Goal: Task Accomplishment & Management: Manage account settings

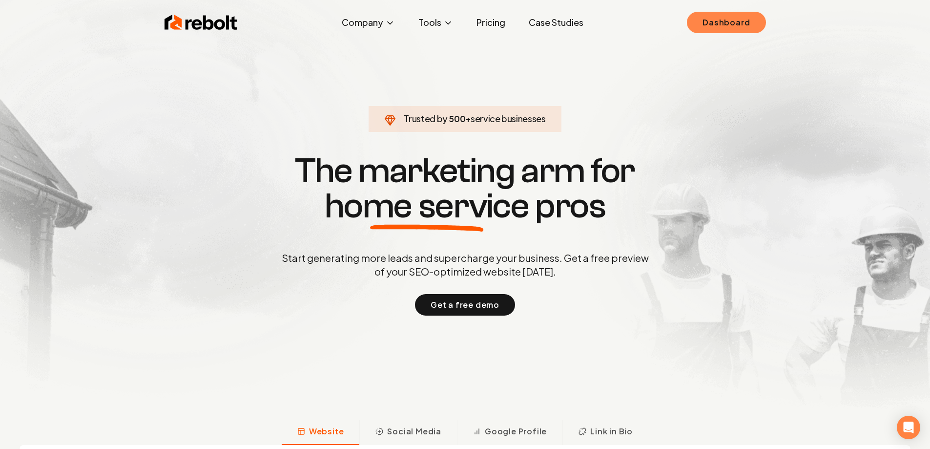
click at [730, 14] on link "Dashboard" at bounding box center [726, 22] width 79 height 21
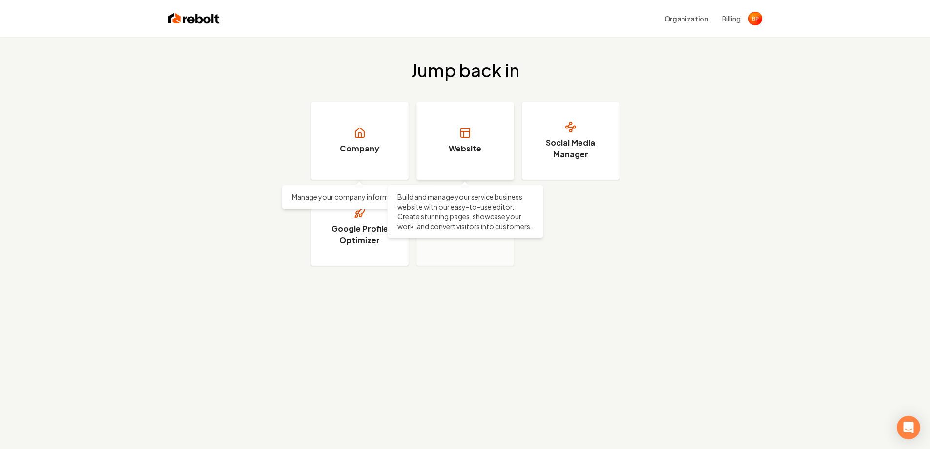
click at [455, 132] on link "Website" at bounding box center [465, 141] width 98 height 78
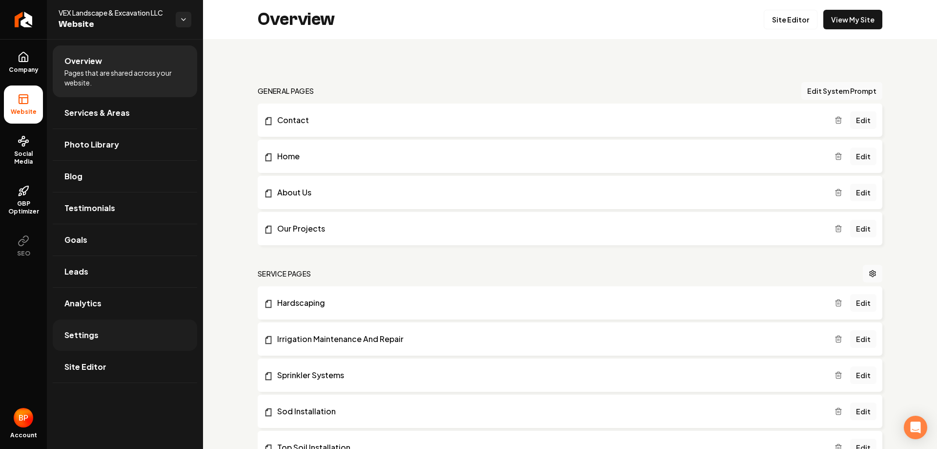
click at [123, 333] on link "Settings" at bounding box center [125, 334] width 145 height 31
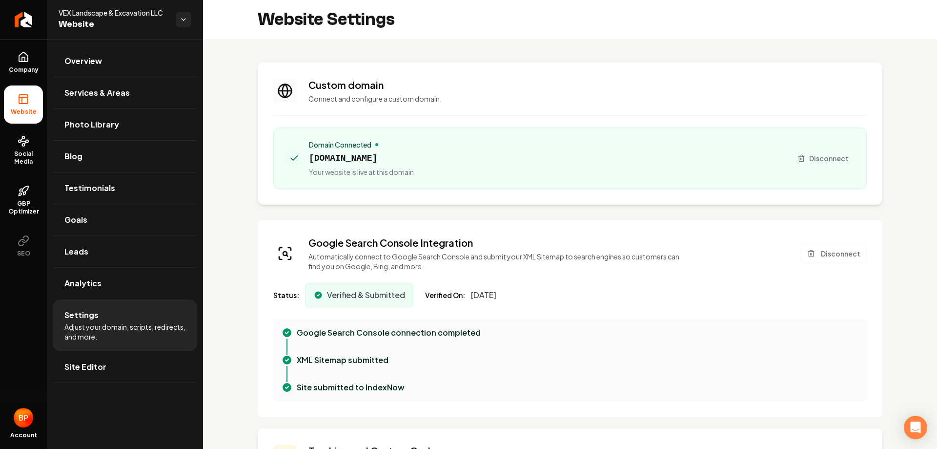
click at [288, 88] on icon "Main content area" at bounding box center [285, 90] width 5 height 13
drag, startPoint x: 271, startPoint y: 86, endPoint x: 560, endPoint y: 125, distance: 291.7
click at [513, 115] on section "Custom domain Connect and configure a custom domain. Domain Connected [DOMAIN_N…" at bounding box center [570, 133] width 625 height 142
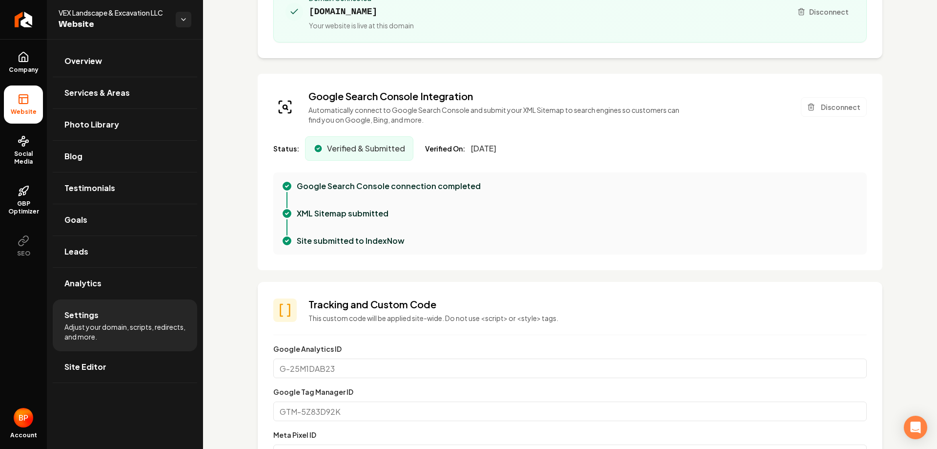
click at [807, 240] on div "Site submitted to IndexNow" at bounding box center [578, 241] width 562 height 12
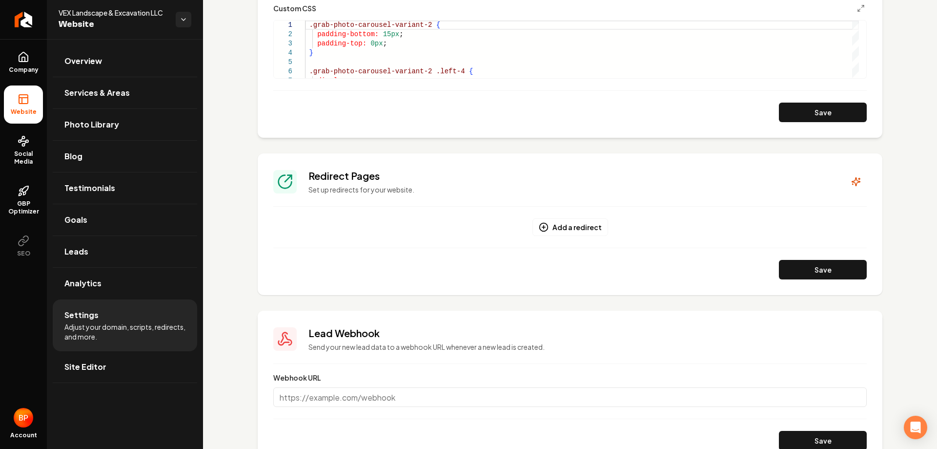
scroll to position [744, 0]
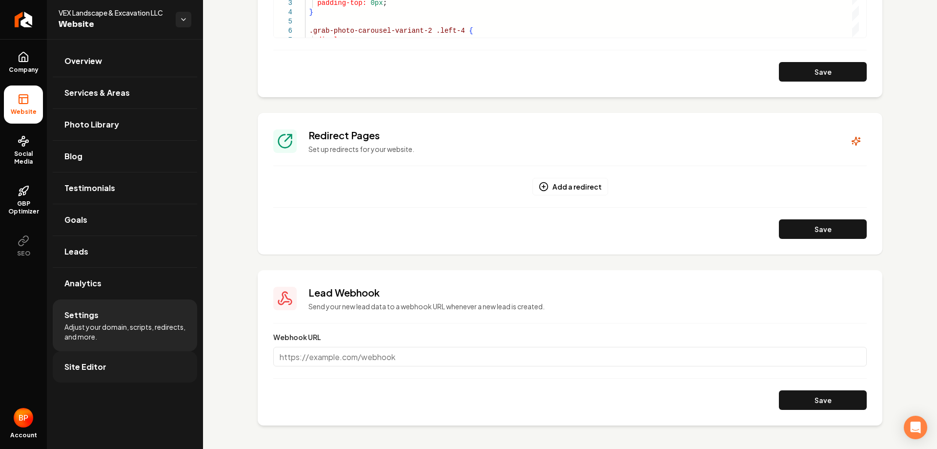
click at [113, 369] on link "Site Editor" at bounding box center [125, 366] width 145 height 31
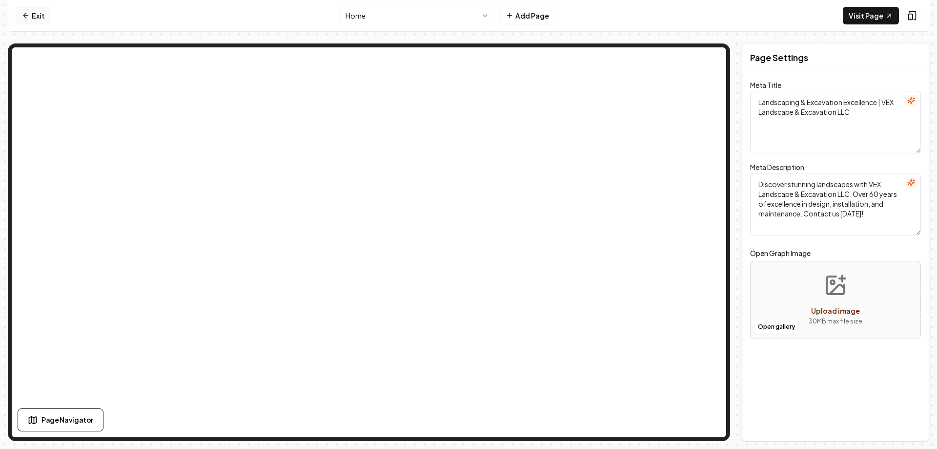
click at [37, 19] on link "Exit" at bounding box center [34, 16] width 36 height 18
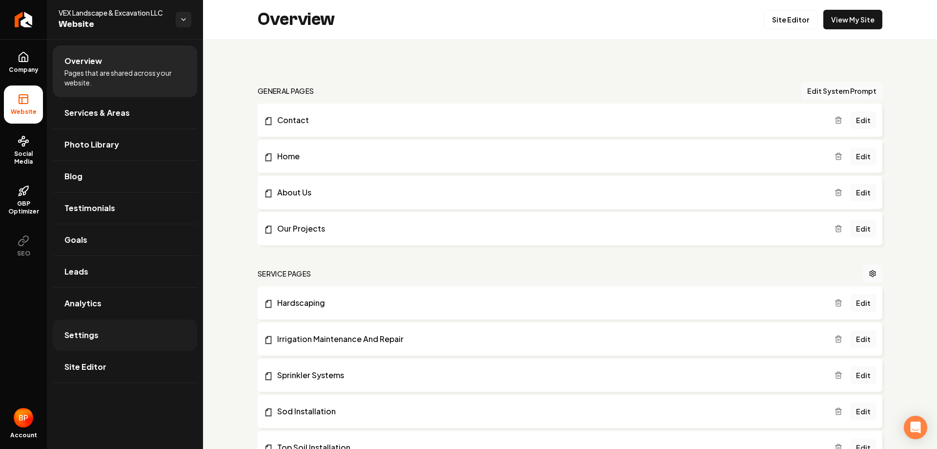
click at [121, 327] on link "Settings" at bounding box center [125, 334] width 145 height 31
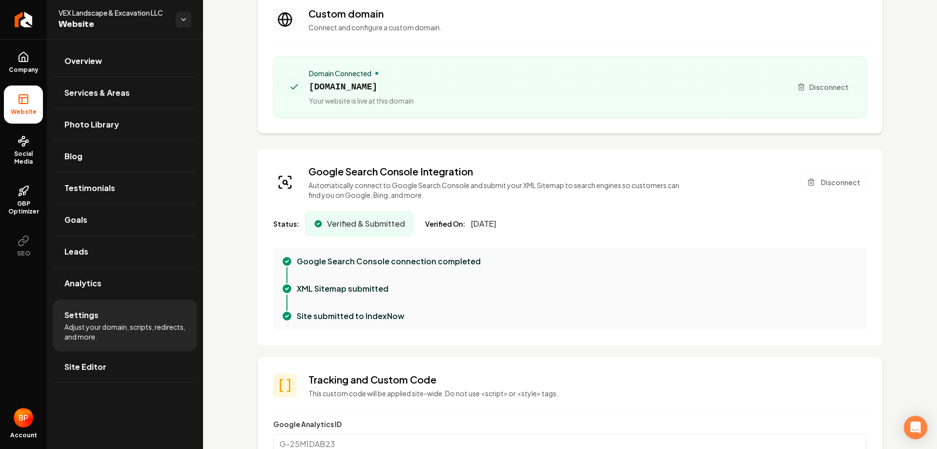
scroll to position [49, 0]
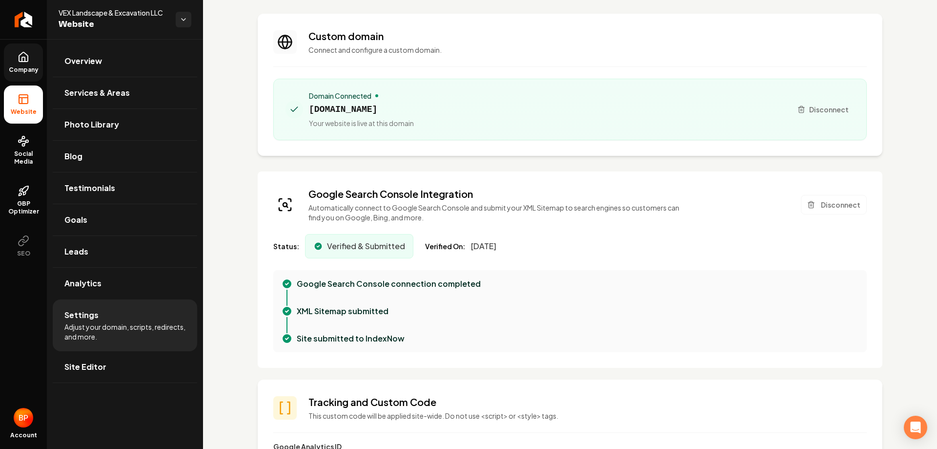
click at [21, 46] on link "Company" at bounding box center [23, 62] width 39 height 38
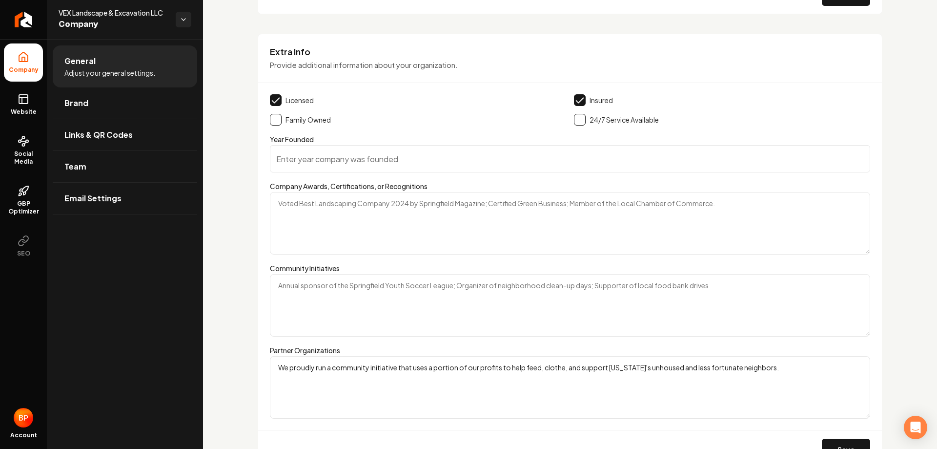
scroll to position [1521, 0]
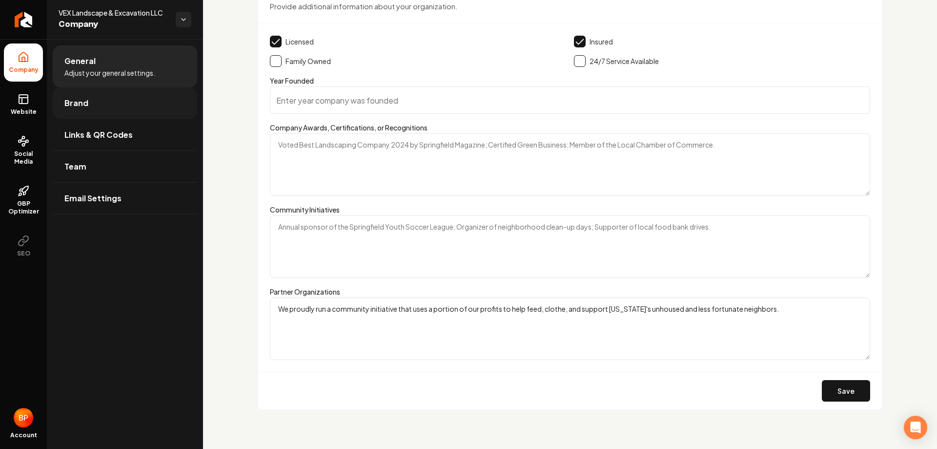
click at [168, 107] on link "Brand" at bounding box center [125, 102] width 145 height 31
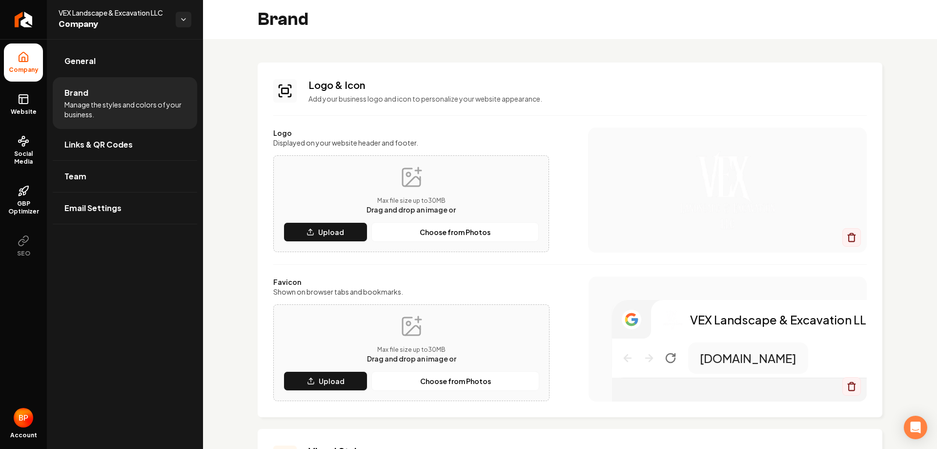
drag, startPoint x: 340, startPoint y: 233, endPoint x: 524, endPoint y: 181, distance: 191.8
click at [371, 162] on div "Max file size up to 30 MB Drag and drop an image or Upload Choose from Photos" at bounding box center [411, 203] width 276 height 97
click at [740, 278] on div "VEX Landscape & Excavation LLC [DOMAIN_NAME]" at bounding box center [728, 338] width 278 height 125
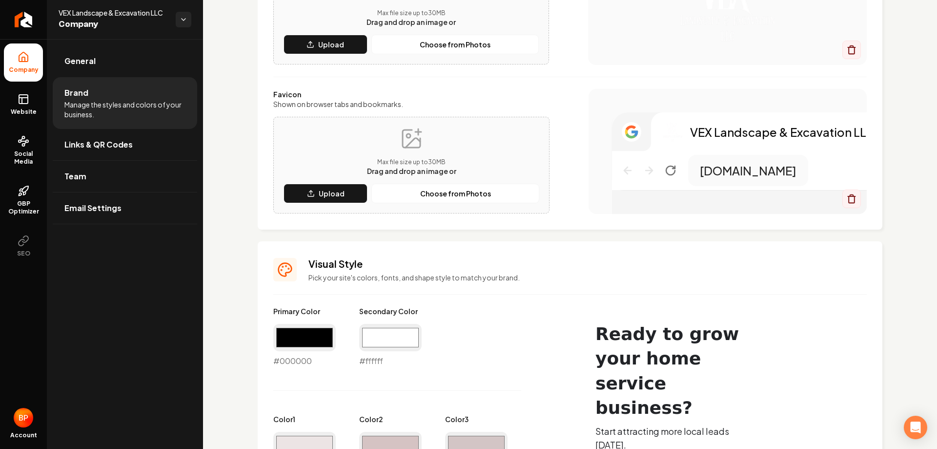
scroll to position [146, 0]
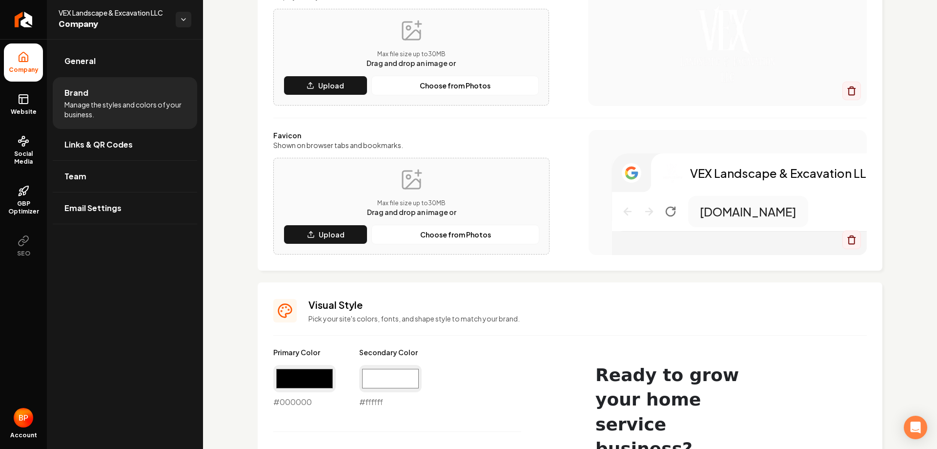
drag, startPoint x: 693, startPoint y: 169, endPoint x: 788, endPoint y: 168, distance: 94.7
click at [785, 169] on p "VEX Landscape & Excavation LLC" at bounding box center [782, 173] width 185 height 16
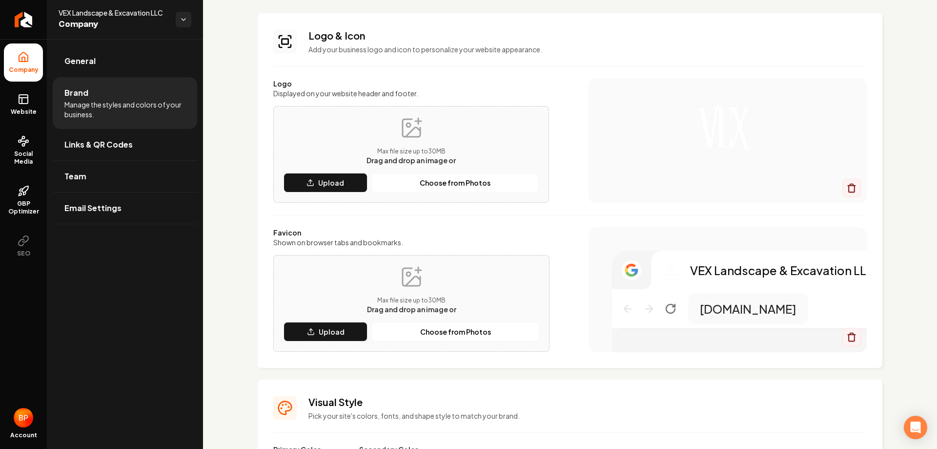
scroll to position [49, 0]
click at [724, 167] on img "Main content area" at bounding box center [728, 141] width 240 height 78
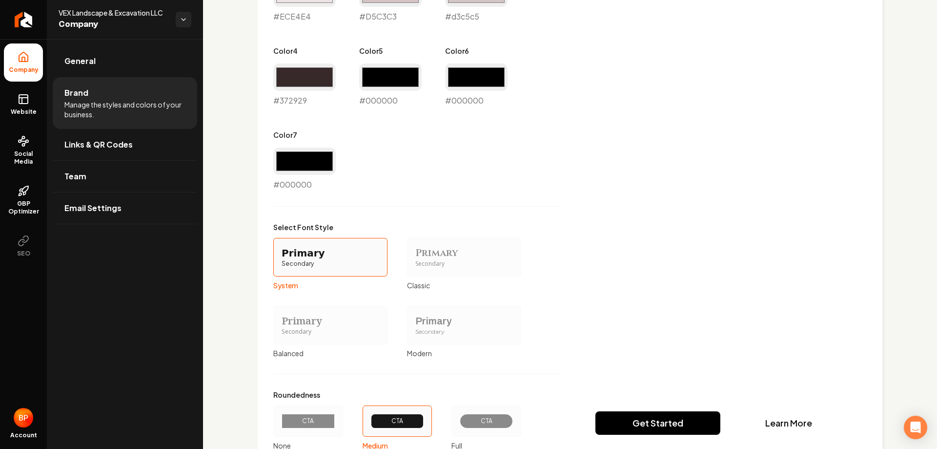
scroll to position [680, 0]
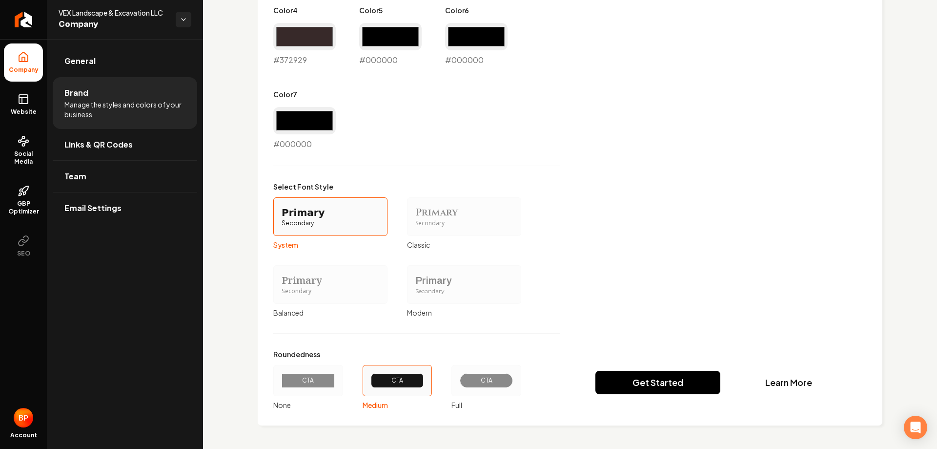
click at [642, 369] on div "Primary Color #000000 #000000 Secondary Color #ffffff #ffffff Color 1 #ece4e4 #…" at bounding box center [570, 111] width 594 height 596
click at [650, 378] on div "Primary Color #000000 #000000 Secondary Color #ffffff #ffffff Color 1 #ece4e4 #…" at bounding box center [570, 111] width 594 height 596
click at [642, 389] on div "Primary Color #000000 #000000 Secondary Color #ffffff #ffffff Color 1 #ece4e4 #…" at bounding box center [570, 111] width 594 height 596
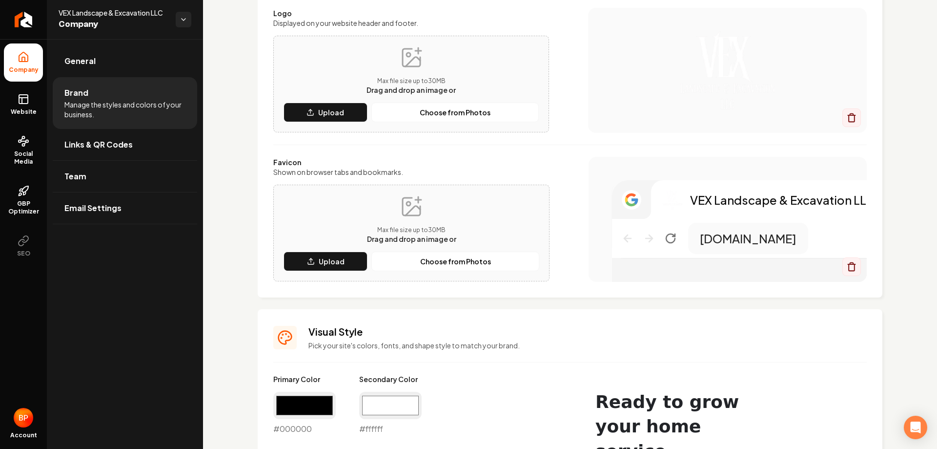
scroll to position [0, 0]
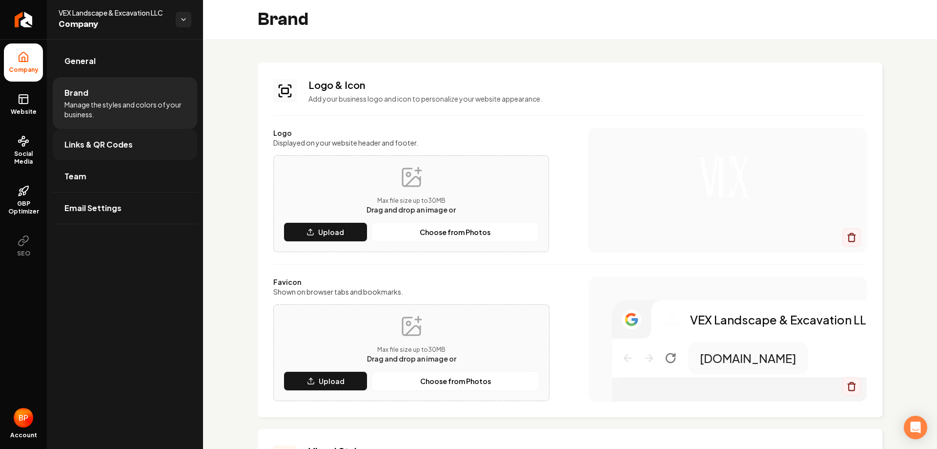
click at [155, 147] on link "Links & QR Codes" at bounding box center [125, 144] width 145 height 31
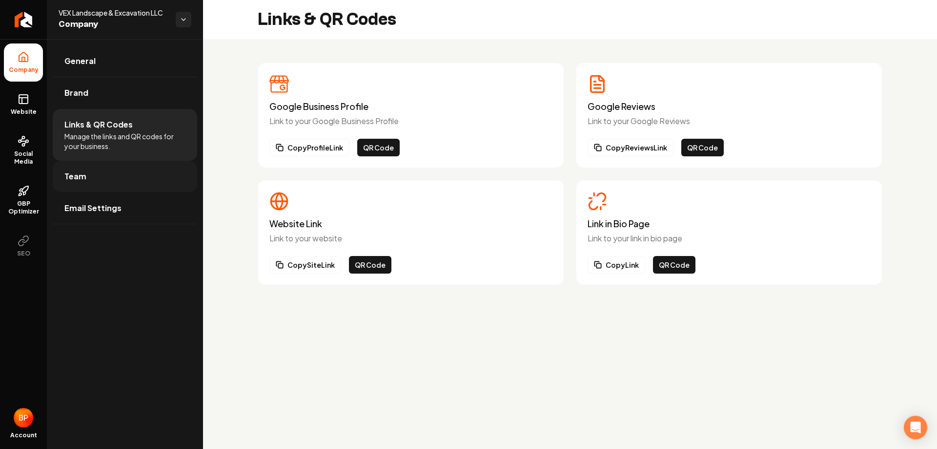
click at [135, 168] on link "Team" at bounding box center [125, 176] width 145 height 31
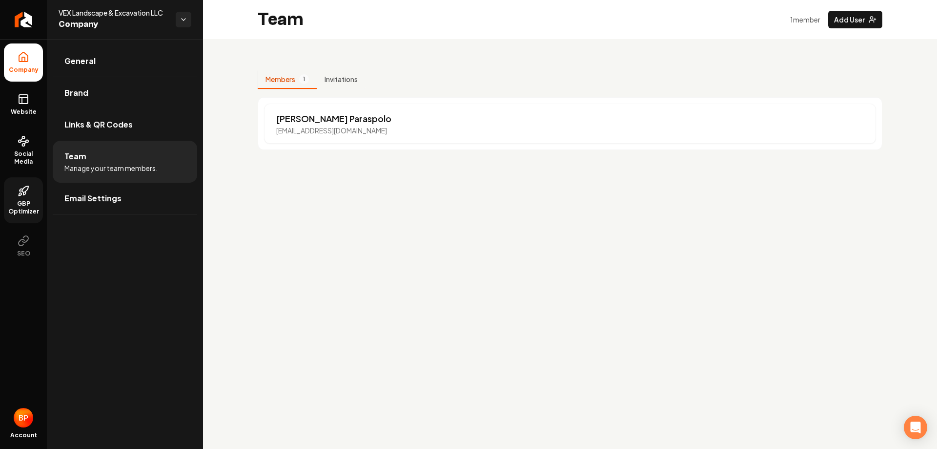
click at [37, 195] on link "GBP Optimizer" at bounding box center [23, 200] width 39 height 46
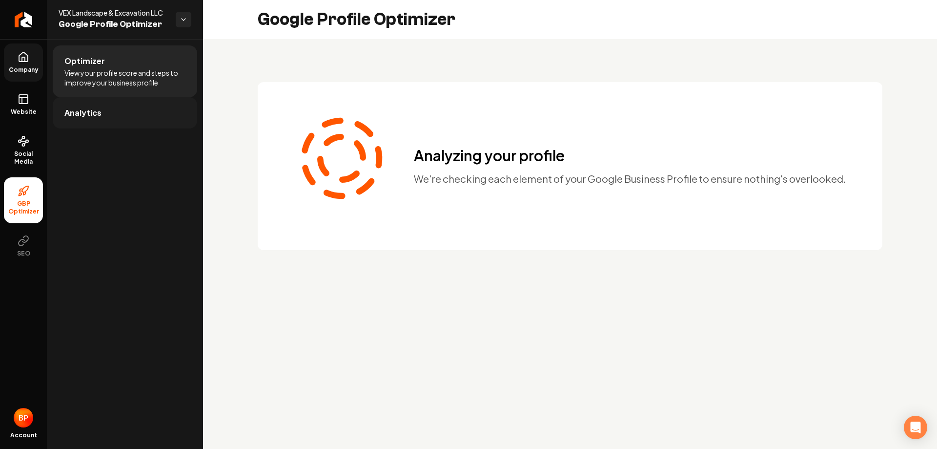
click at [97, 113] on span "Analytics" at bounding box center [82, 113] width 37 height 12
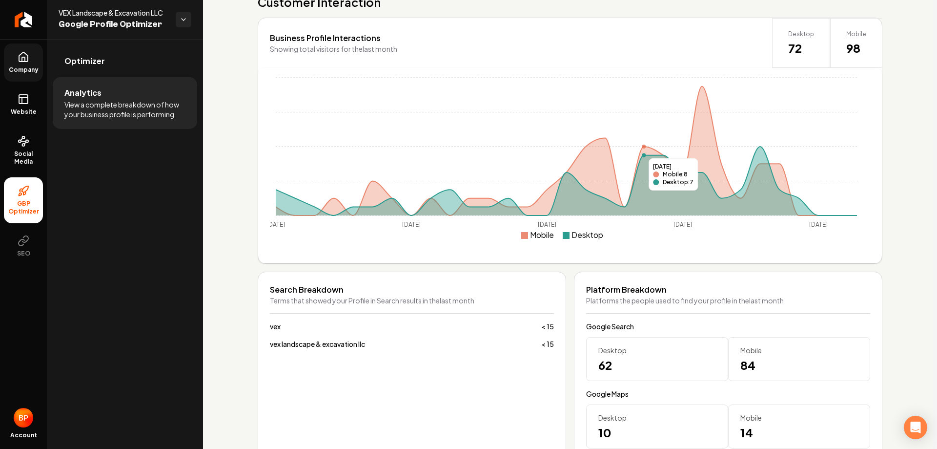
scroll to position [258, 0]
